Goal: Task Accomplishment & Management: Use online tool/utility

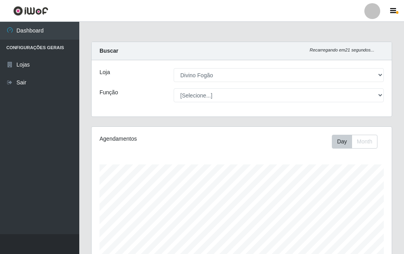
select select "499"
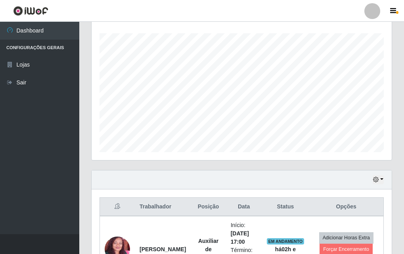
scroll to position [198, 0]
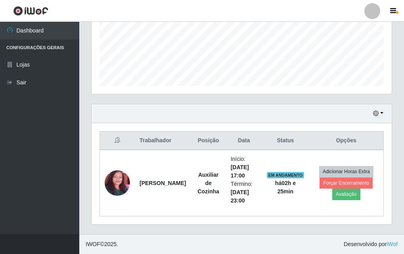
click at [314, 22] on div "Perfil Alterar Senha Sair Dashboard Configurações Gerais Lojas Sair Carregando.…" at bounding box center [202, 28] width 404 height 452
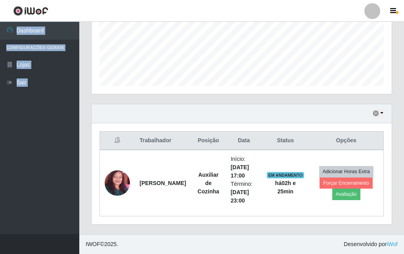
click at [328, 19] on header "Perfil Alterar Senha Sair" at bounding box center [202, 11] width 404 height 22
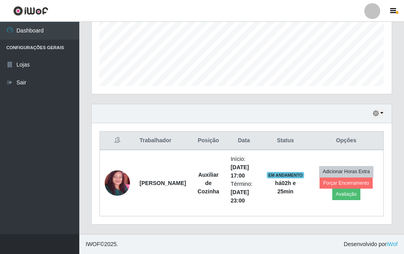
click at [320, 14] on header "Perfil Alterar Senha Sair" at bounding box center [202, 11] width 404 height 22
click at [325, 14] on header "Perfil Alterar Senha Sair" at bounding box center [202, 11] width 404 height 22
click at [316, 8] on header "Perfil Alterar Senha Sair" at bounding box center [202, 11] width 404 height 22
click at [366, 119] on div "Hoje 1 dia 3 dias 1 Semana Não encerrados" at bounding box center [242, 113] width 300 height 19
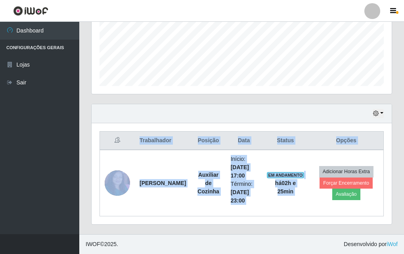
click at [370, 125] on div "Trabalhador Posição Data Status Opções Telma [PERSON_NAME] Auxiliar de Cozinha …" at bounding box center [242, 173] width 300 height 101
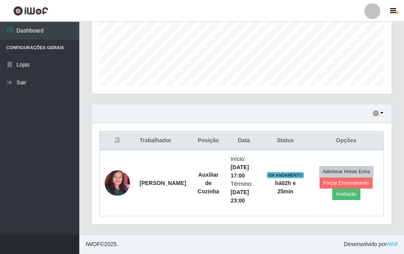
click at [367, 123] on div "Hoje 1 dia 3 dias 1 Semana Não encerrados" at bounding box center [242, 113] width 300 height 19
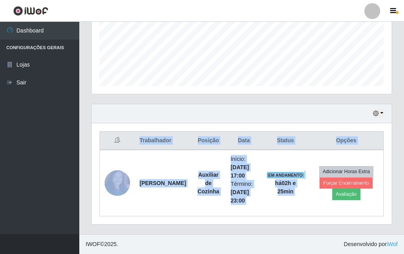
click at [369, 125] on div "Trabalhador Posição Data Status Opções Telma [PERSON_NAME] Auxiliar de Cozinha …" at bounding box center [242, 173] width 300 height 101
click at [265, 235] on footer "IWOF © 2025 . Desenvolvido por iWof" at bounding box center [241, 245] width 325 height 20
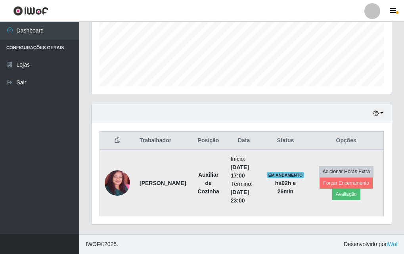
click at [375, 162] on td "Adicionar Horas Extra Forçar Encerramento Avaliação" at bounding box center [346, 183] width 75 height 67
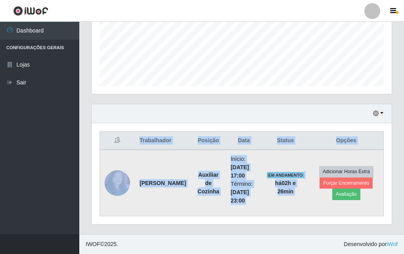
click at [375, 155] on td "Adicionar Horas Extra Forçar Encerramento Avaliação" at bounding box center [346, 183] width 75 height 67
drag, startPoint x: 370, startPoint y: 160, endPoint x: 315, endPoint y: 211, distance: 74.7
click at [324, 195] on td "Adicionar Horas Extra Forçar Encerramento Avaliação" at bounding box center [346, 183] width 75 height 67
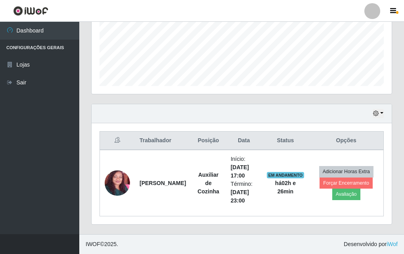
drag, startPoint x: 302, startPoint y: 246, endPoint x: 301, endPoint y: 250, distance: 4.0
click at [301, 250] on footer "IWOF © 2025 . Desenvolvido por iWof" at bounding box center [241, 245] width 325 height 20
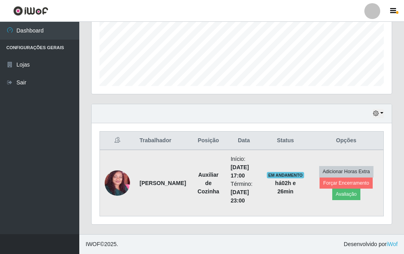
click at [323, 189] on td "Adicionar Horas Extra Forçar Encerramento Avaliação" at bounding box center [346, 183] width 75 height 67
